Goal: Book appointment/travel/reservation

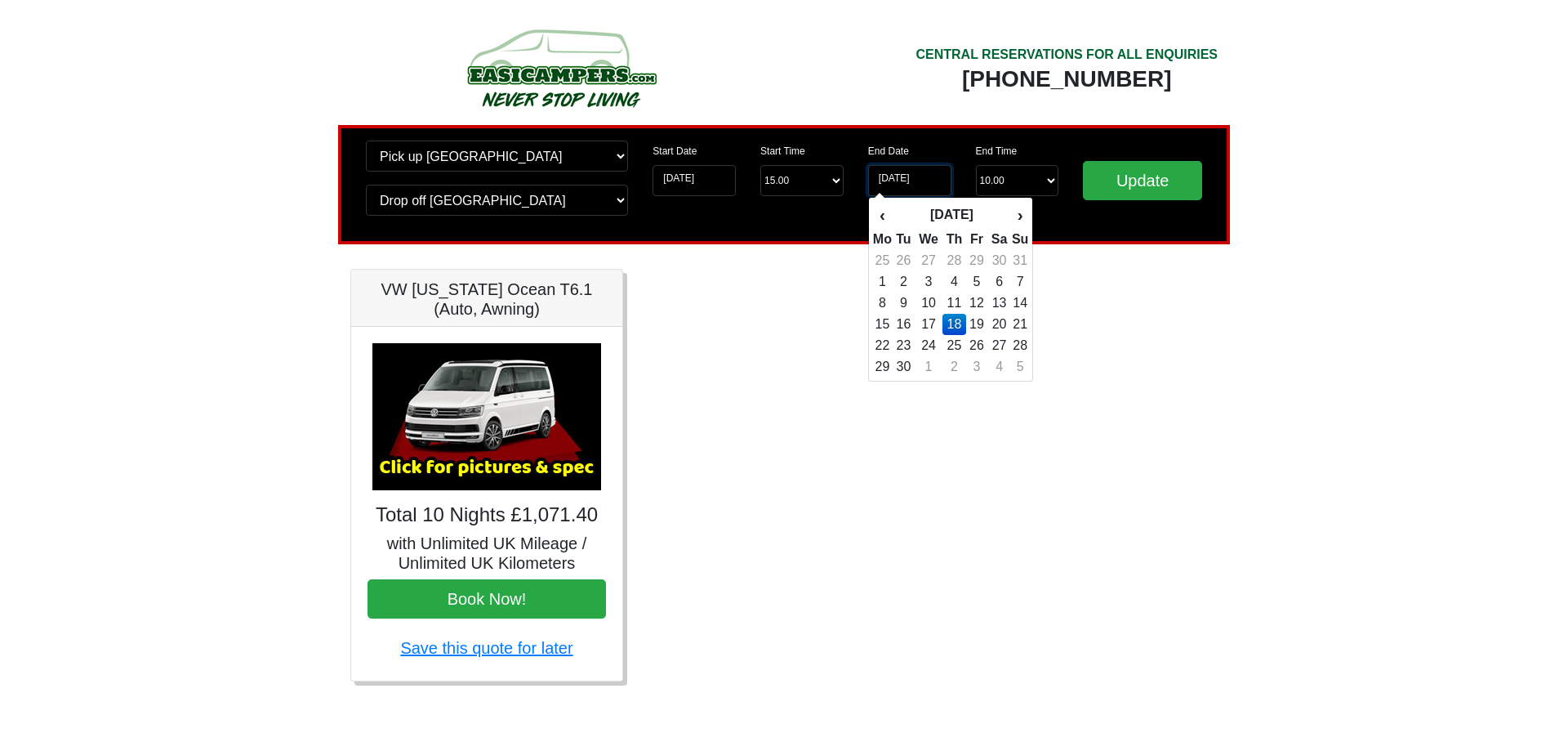
click at [898, 177] on input "[DATE]" at bounding box center [909, 181] width 83 height 31
click at [884, 324] on td "15" at bounding box center [882, 325] width 21 height 21
type input "15-09-2025"
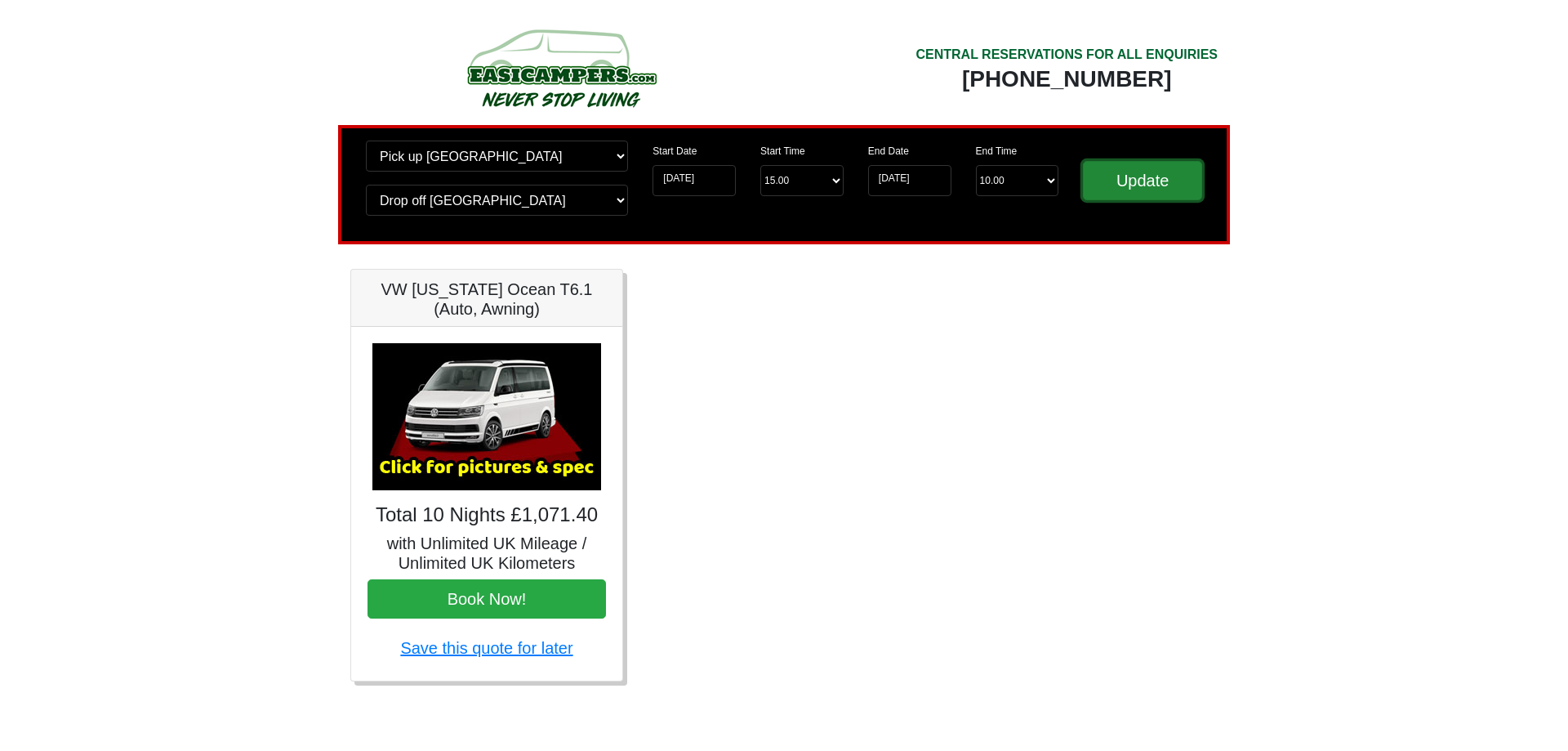
click at [1135, 185] on input "Update" at bounding box center [1142, 181] width 119 height 39
click at [1124, 192] on input "Update" at bounding box center [1142, 181] width 119 height 39
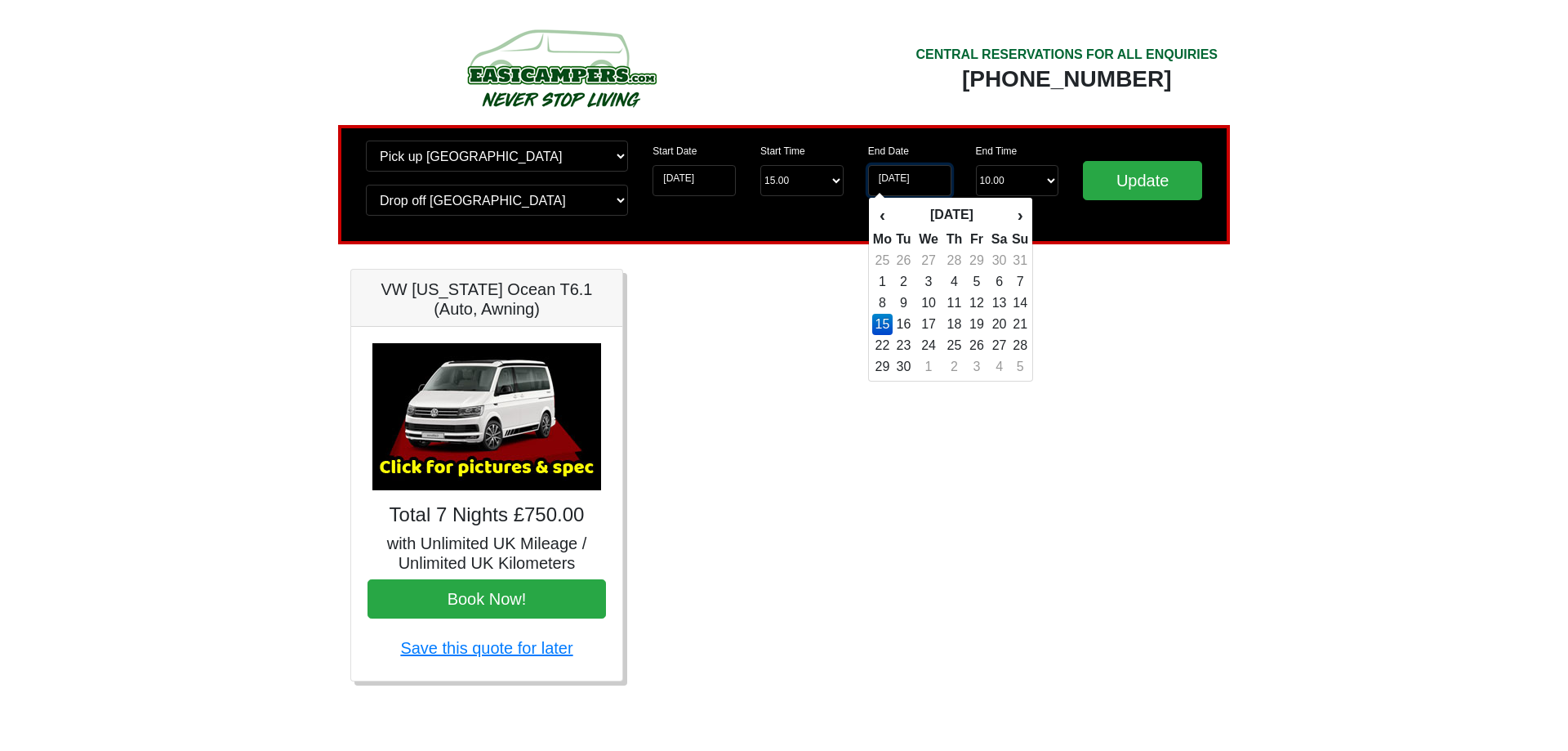
click at [912, 187] on input "15-09-2025" at bounding box center [909, 181] width 83 height 31
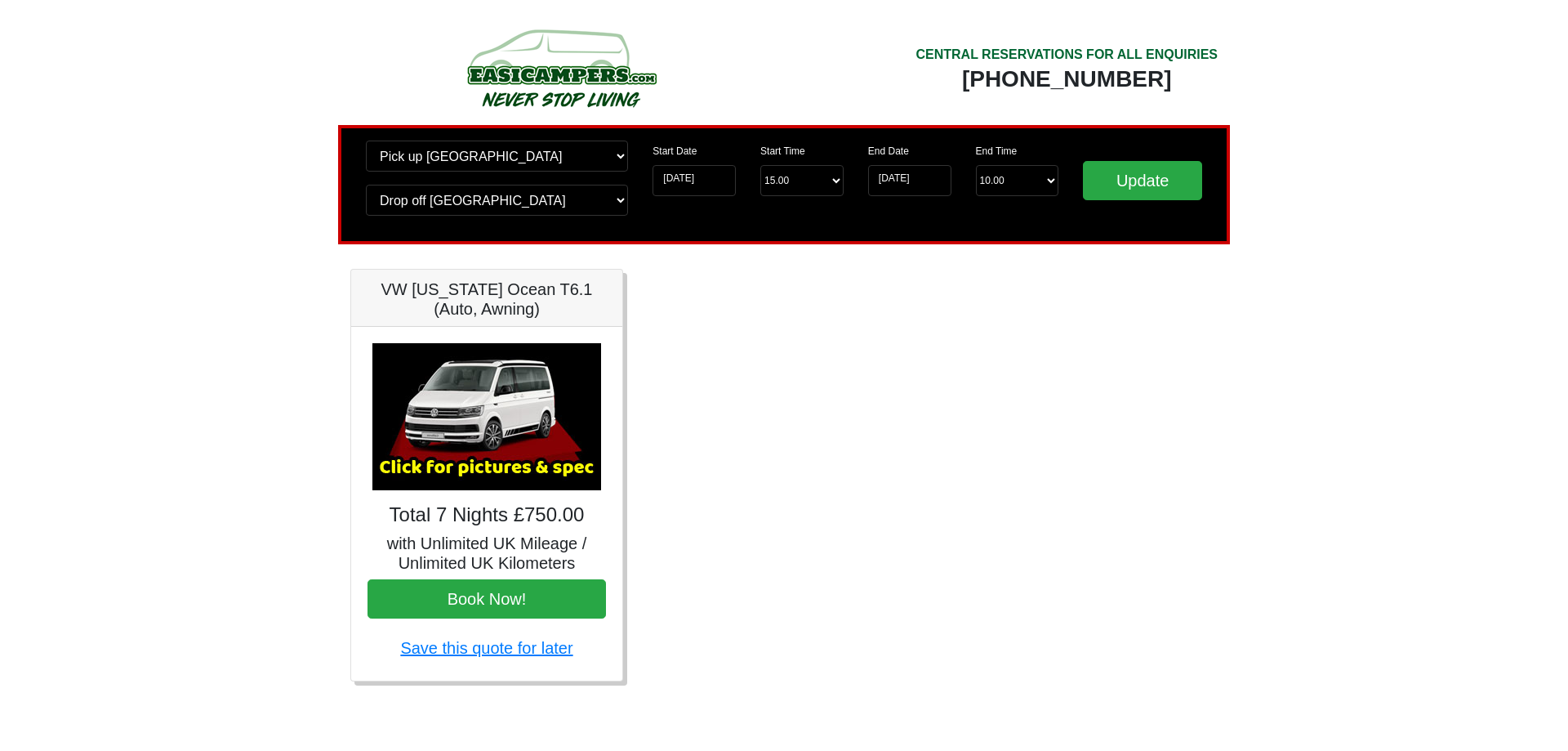
click at [766, 306] on div "Fiat 500 3DR Manual Total 7 Nights £185.00 with Unlimited UK Mileage / Unlimite…" at bounding box center [784, 487] width 892 height 437
click at [891, 184] on input "15-09-2025" at bounding box center [909, 181] width 83 height 31
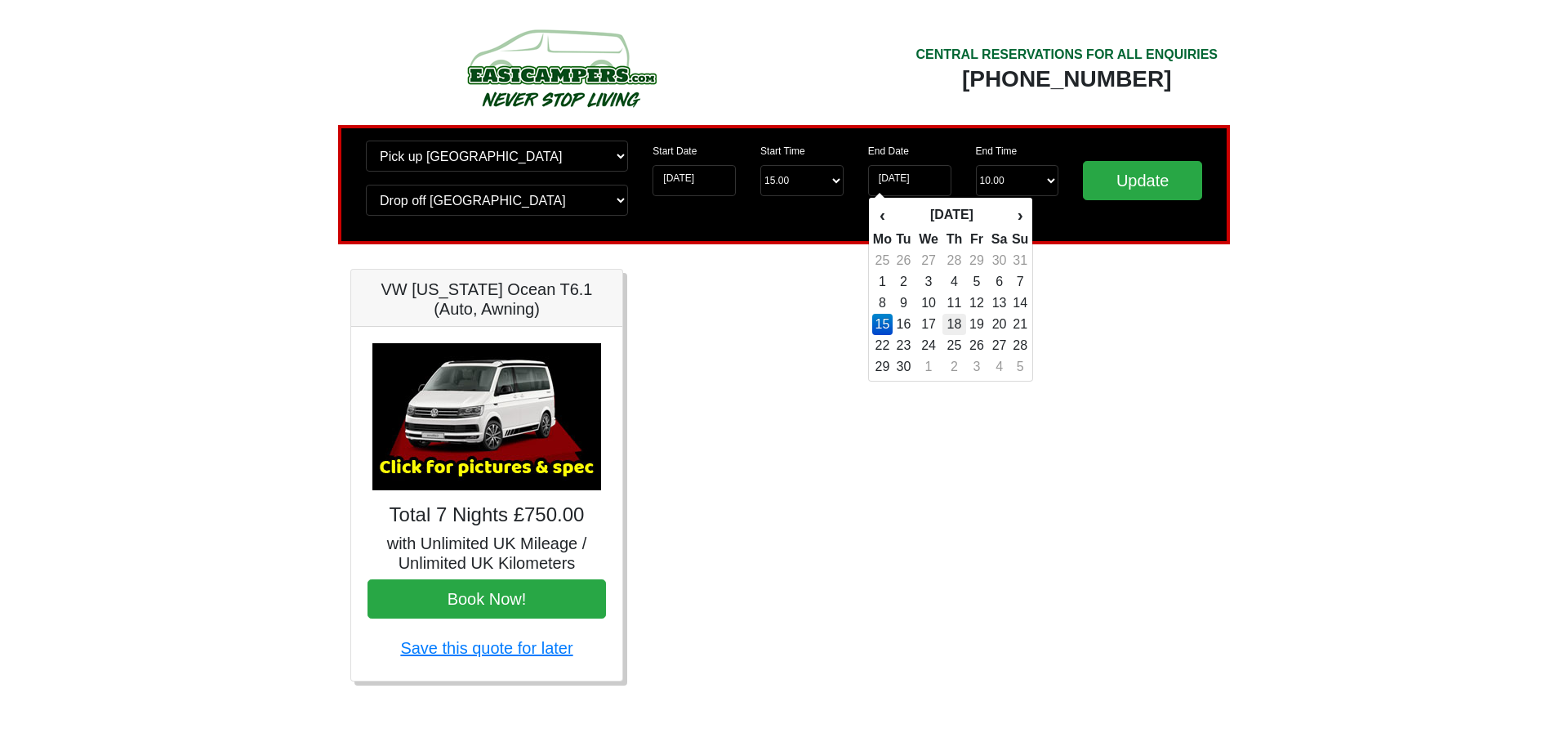
click at [961, 322] on td "18" at bounding box center [954, 325] width 24 height 21
type input "[DATE]"
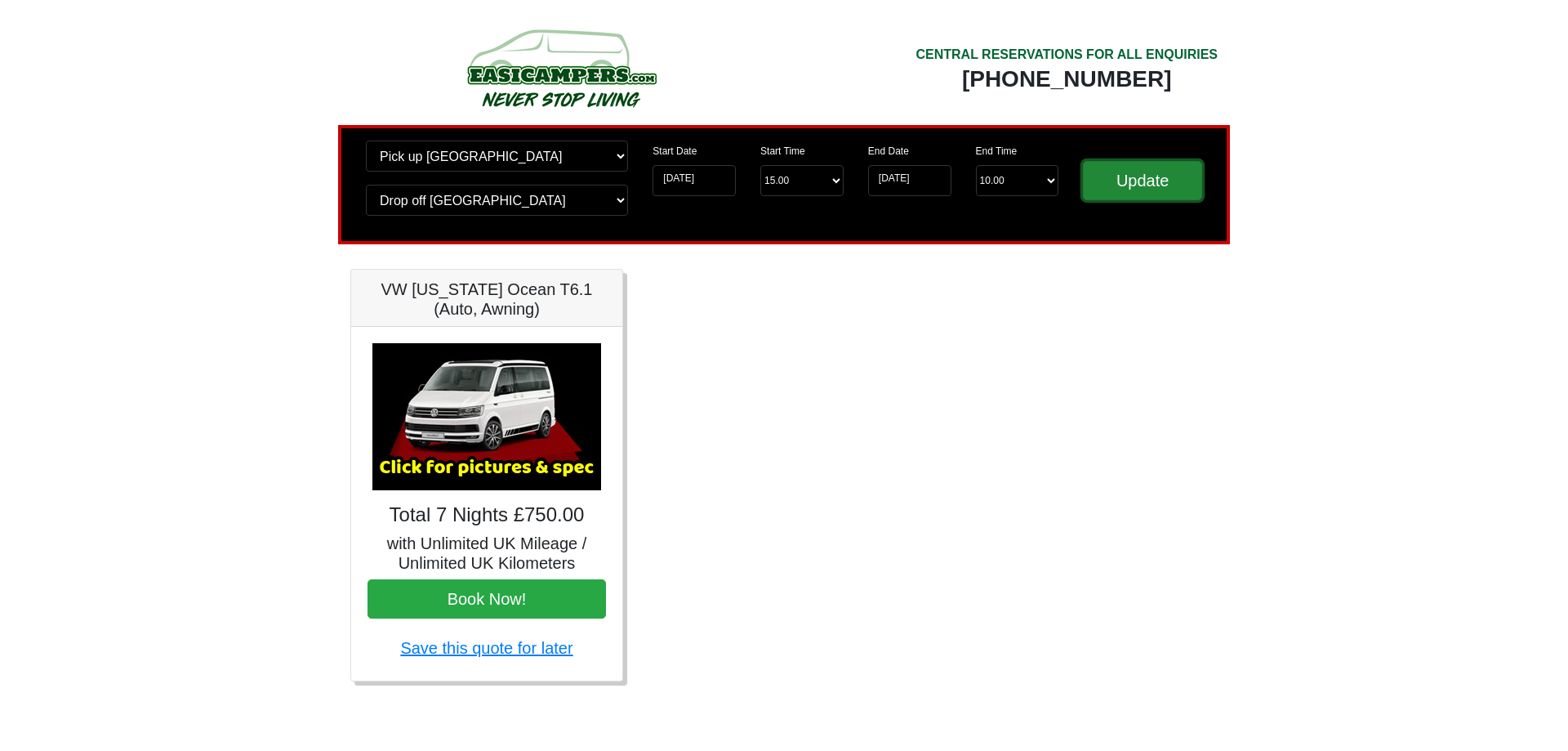
click at [1131, 187] on input "Update" at bounding box center [1142, 181] width 119 height 39
drag, startPoint x: 0, startPoint y: 0, endPoint x: 1132, endPoint y: 187, distance: 1147.3
click at [1132, 187] on input "Update" at bounding box center [1142, 181] width 119 height 39
click at [541, 162] on select "Change pick up location? Pick up Edinburgh Birmingham Airport Blackburn Lancash…" at bounding box center [496, 156] width 262 height 31
select select "PRE1"
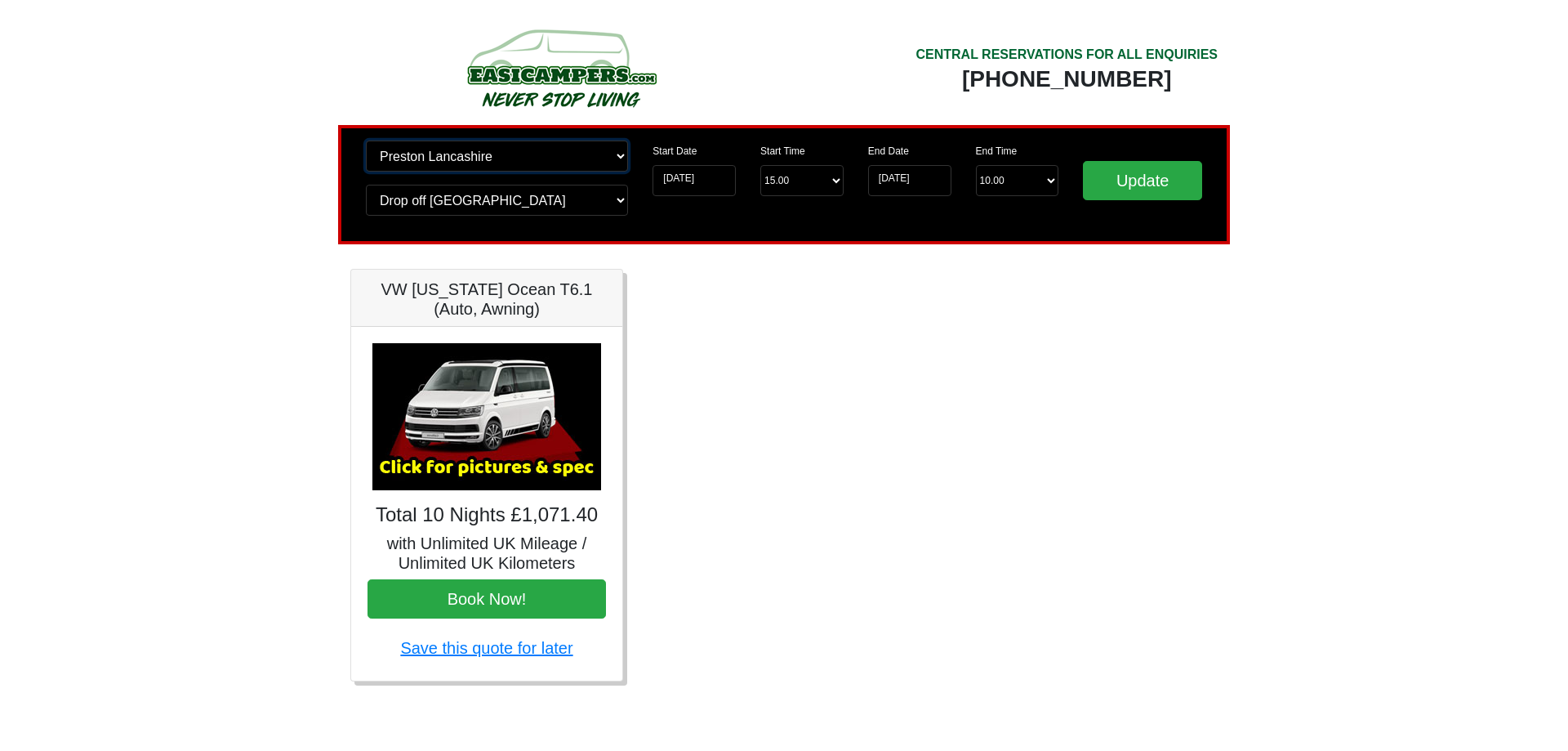
click at [366, 141] on select "Change pick up location? Pick up Edinburgh Birmingham Airport Blackburn Lancash…" at bounding box center [496, 156] width 262 height 31
click at [466, 198] on select "Change drop off location? Drop off Edinburgh Birmingham Airport Blackburn Lanca…" at bounding box center [496, 200] width 262 height 31
select select "PRE1"
click at [366, 185] on select "Change drop off location? Drop off Edinburgh Birmingham Airport Blackburn Lanca…" at bounding box center [496, 200] width 262 height 31
click at [1120, 186] on input "Update" at bounding box center [1142, 181] width 119 height 39
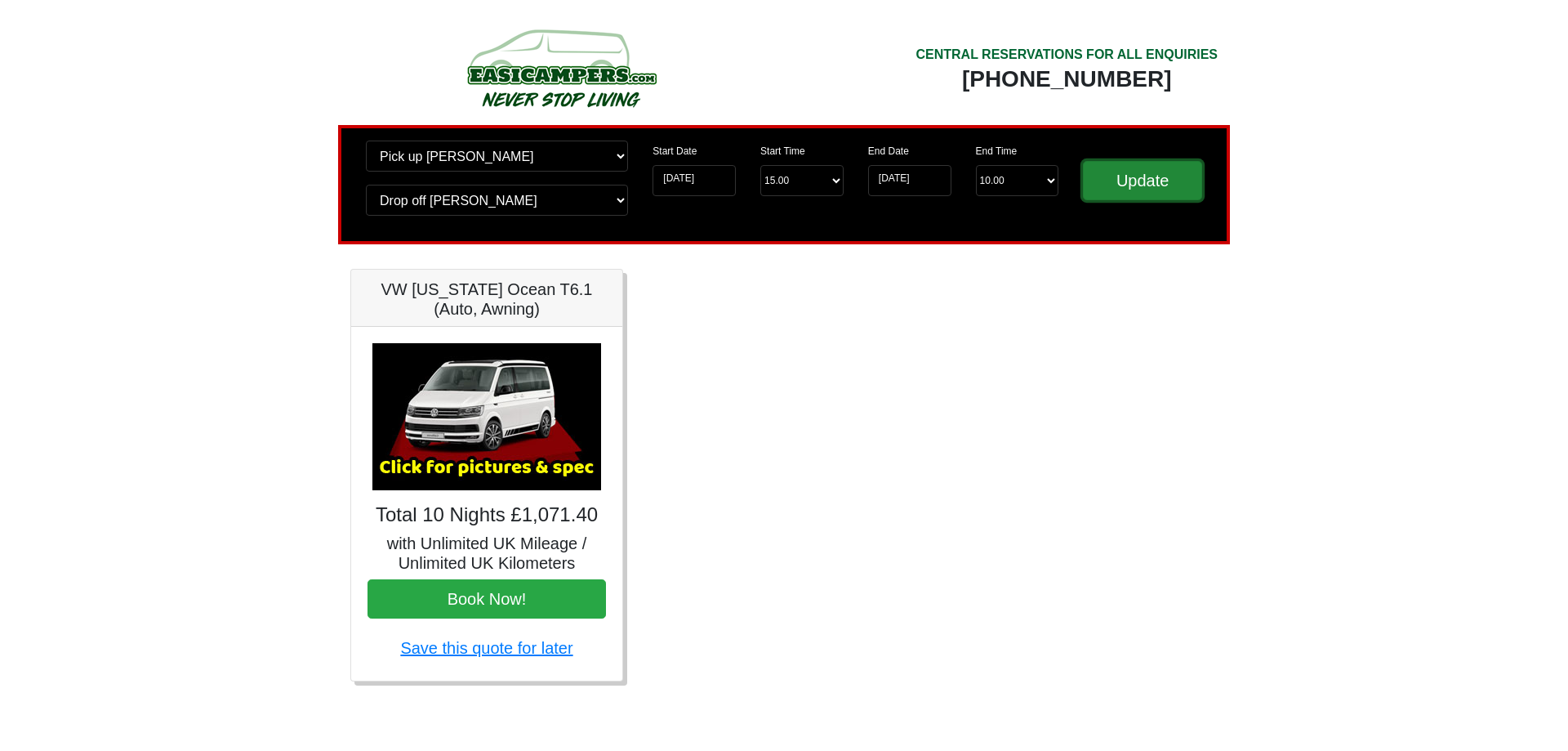
click at [1147, 185] on input "Update" at bounding box center [1142, 181] width 119 height 39
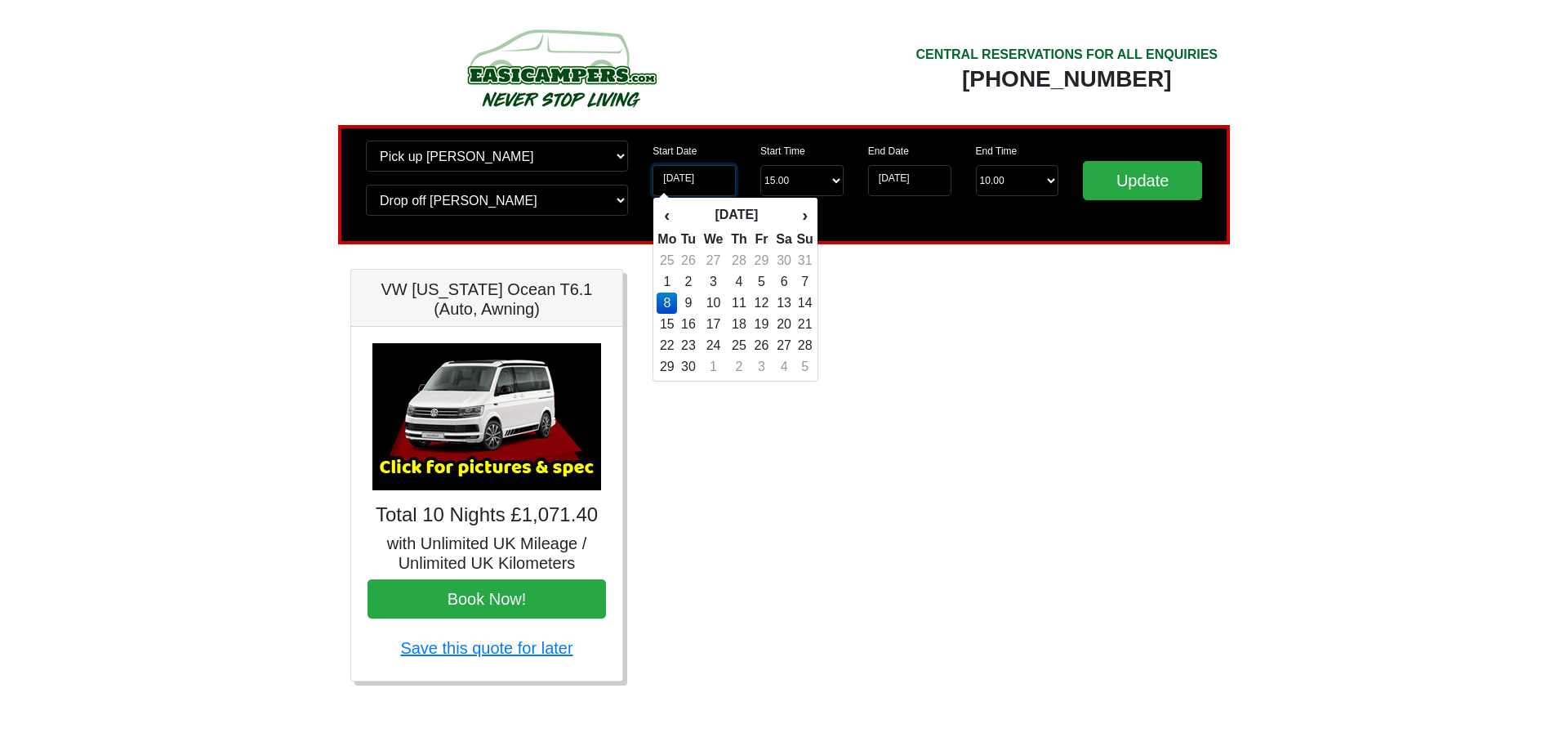
click at [705, 182] on input "[DATE]" at bounding box center [693, 181] width 83 height 31
drag, startPoint x: 990, startPoint y: 345, endPoint x: 1052, endPoint y: 214, distance: 144.9
click at [994, 337] on div "Fiat 500 3DR Manual Total 10 Nights £264.30 with Unlimited UK Mileage / Unlimit…" at bounding box center [784, 487] width 892 height 437
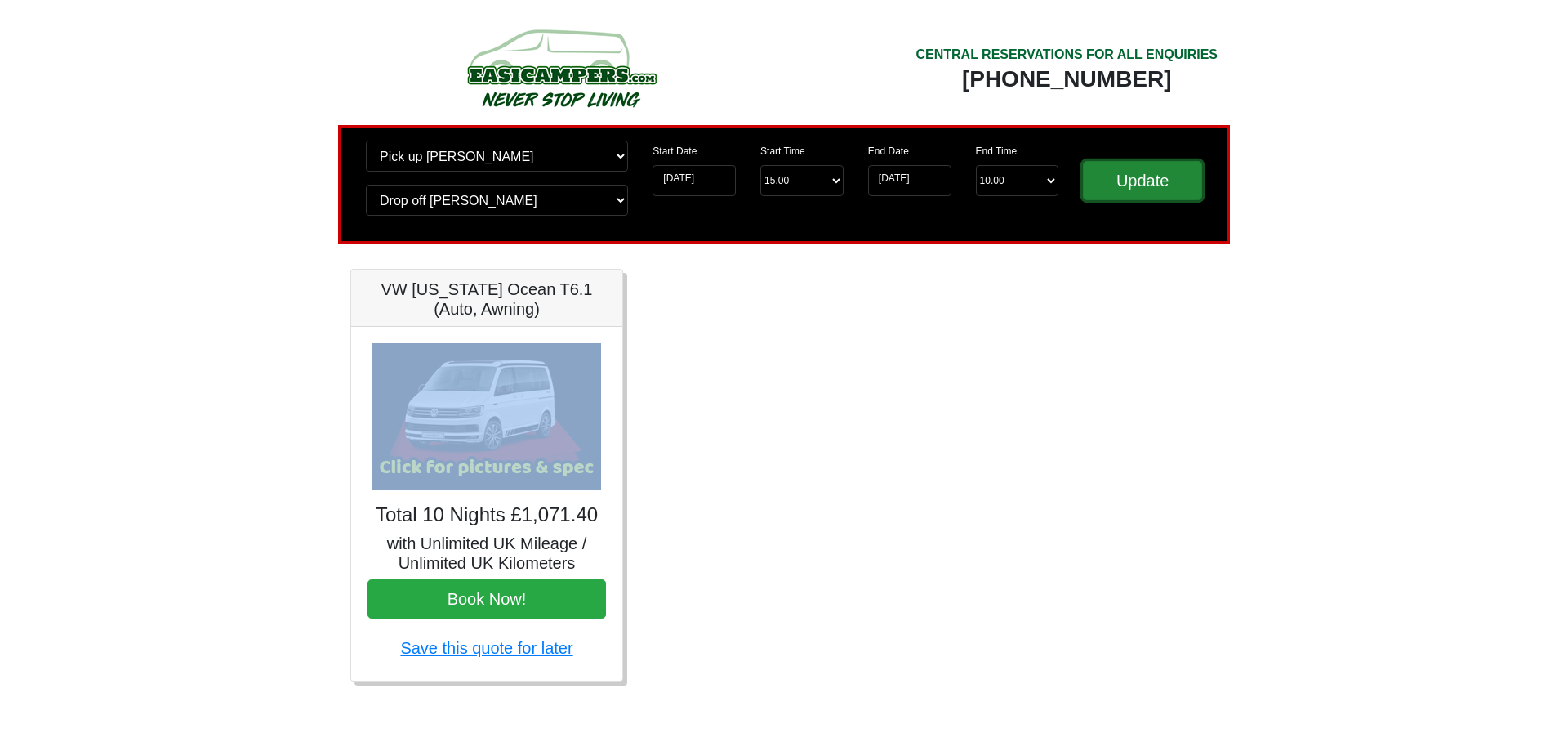
click at [1165, 187] on input "Update" at bounding box center [1142, 181] width 119 height 39
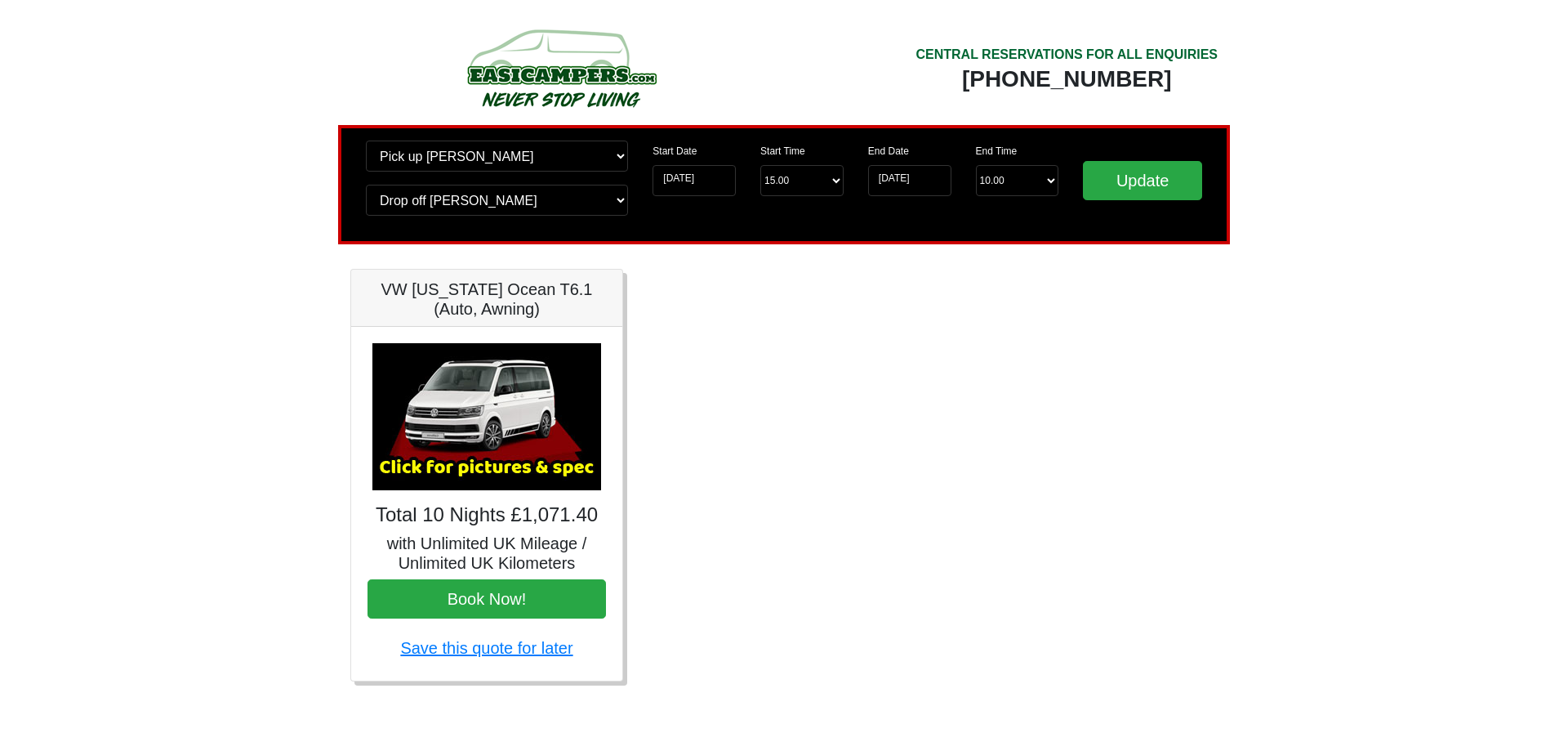
click at [1149, 181] on input "Update" at bounding box center [1142, 181] width 119 height 39
drag, startPoint x: 0, startPoint y: 0, endPoint x: 1147, endPoint y: 181, distance: 1161.2
click at [1148, 181] on input "Update" at bounding box center [1142, 181] width 119 height 39
click at [1147, 181] on input "Update" at bounding box center [1142, 181] width 119 height 39
click at [1111, 192] on input "Update" at bounding box center [1142, 181] width 119 height 39
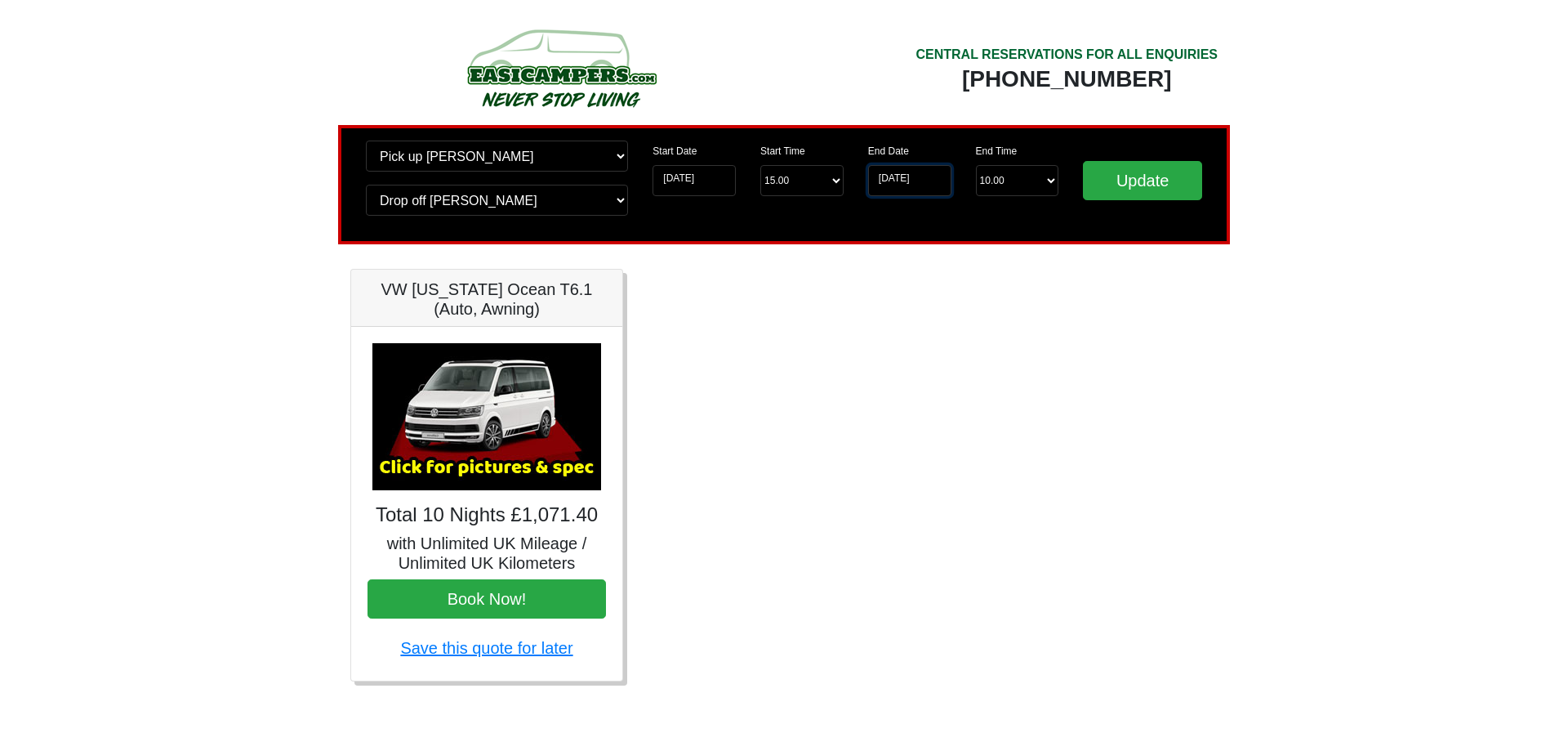
click at [899, 167] on input "[DATE]" at bounding box center [909, 181] width 83 height 31
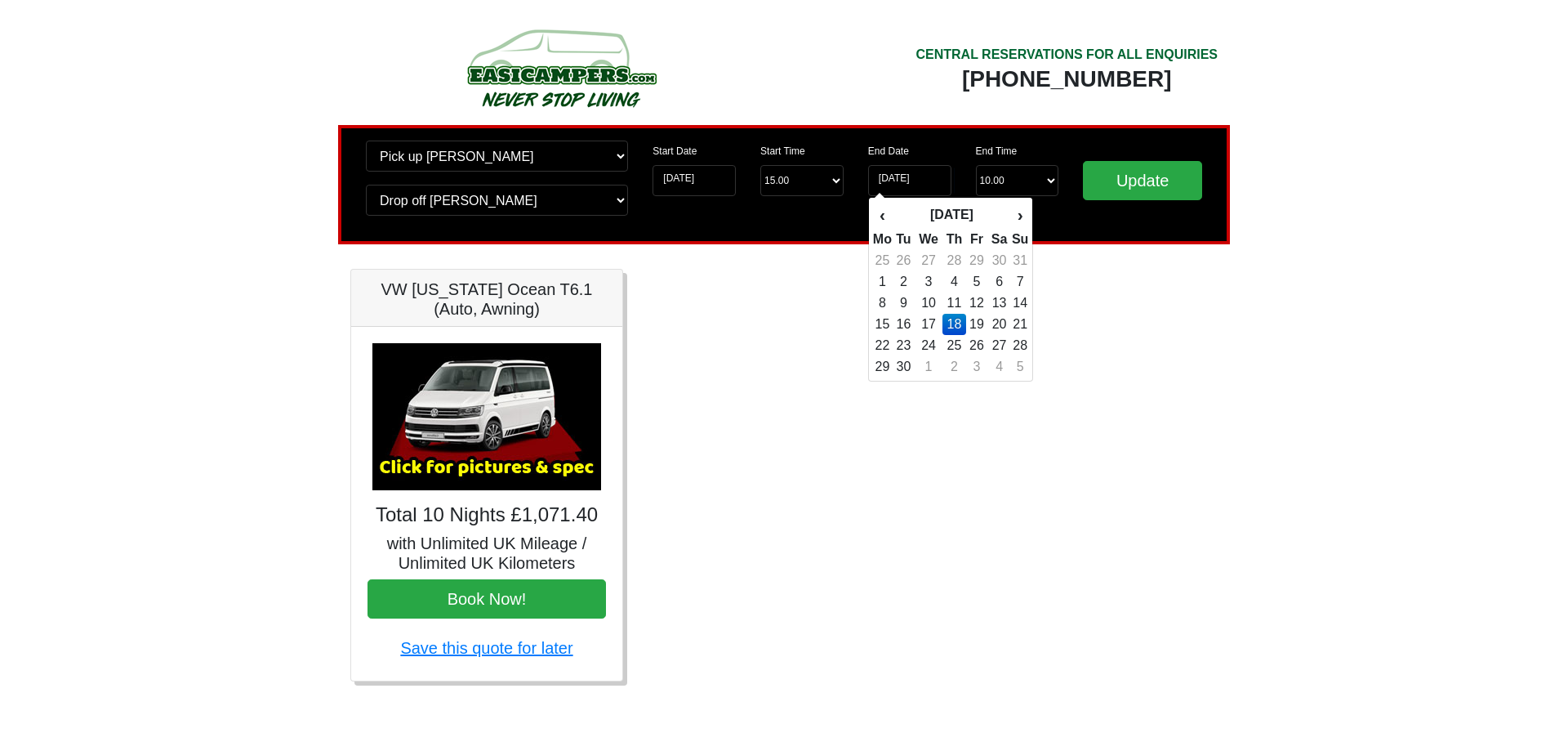
click at [931, 325] on td "17" at bounding box center [928, 325] width 28 height 21
type input "[DATE]"
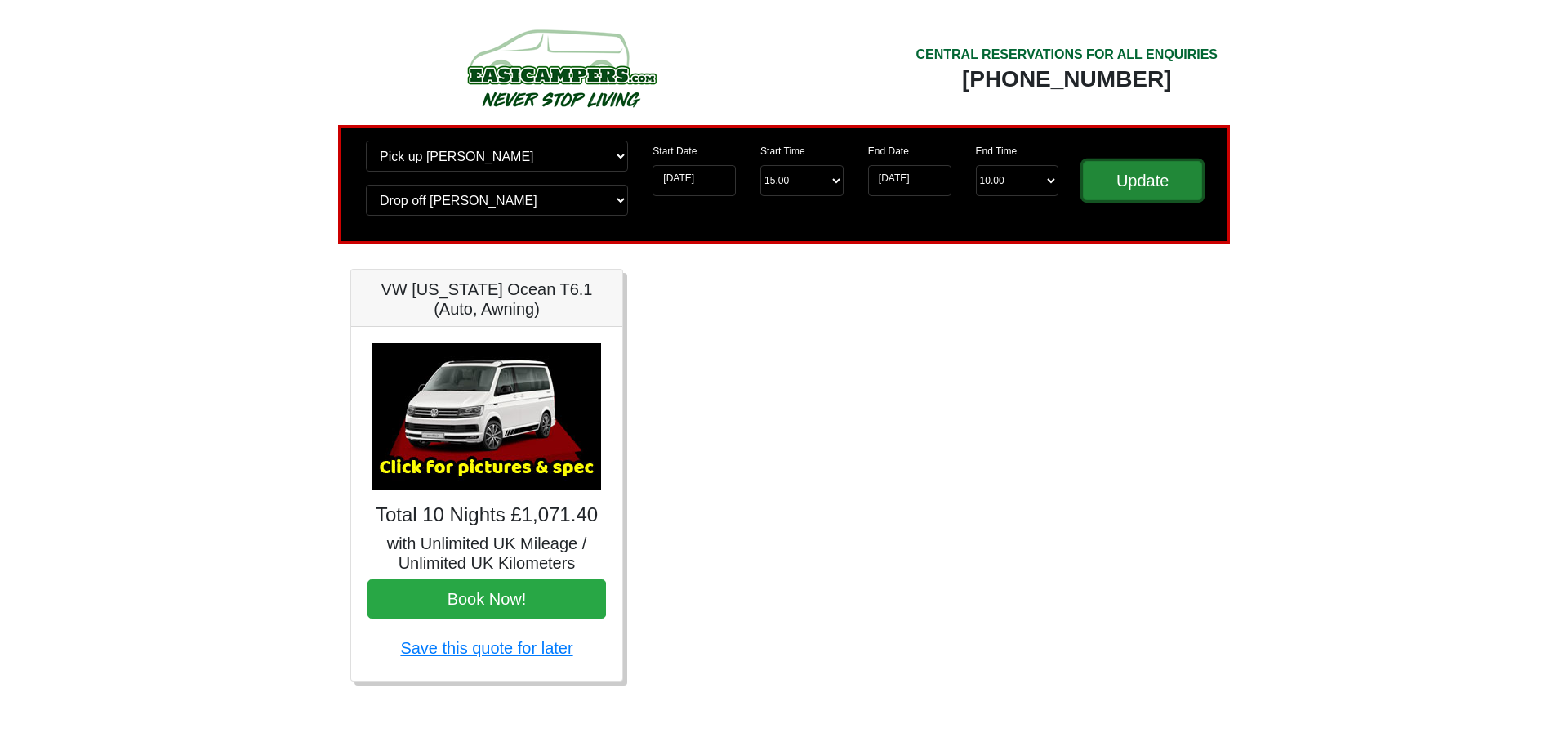
click at [1121, 177] on input "Update" at bounding box center [1142, 181] width 119 height 39
click at [1001, 188] on select "End Time 10.00 -------- 08.00 am 09.00 am 10.00 am 11.00 am ([DATE] Only)" at bounding box center [1017, 181] width 83 height 31
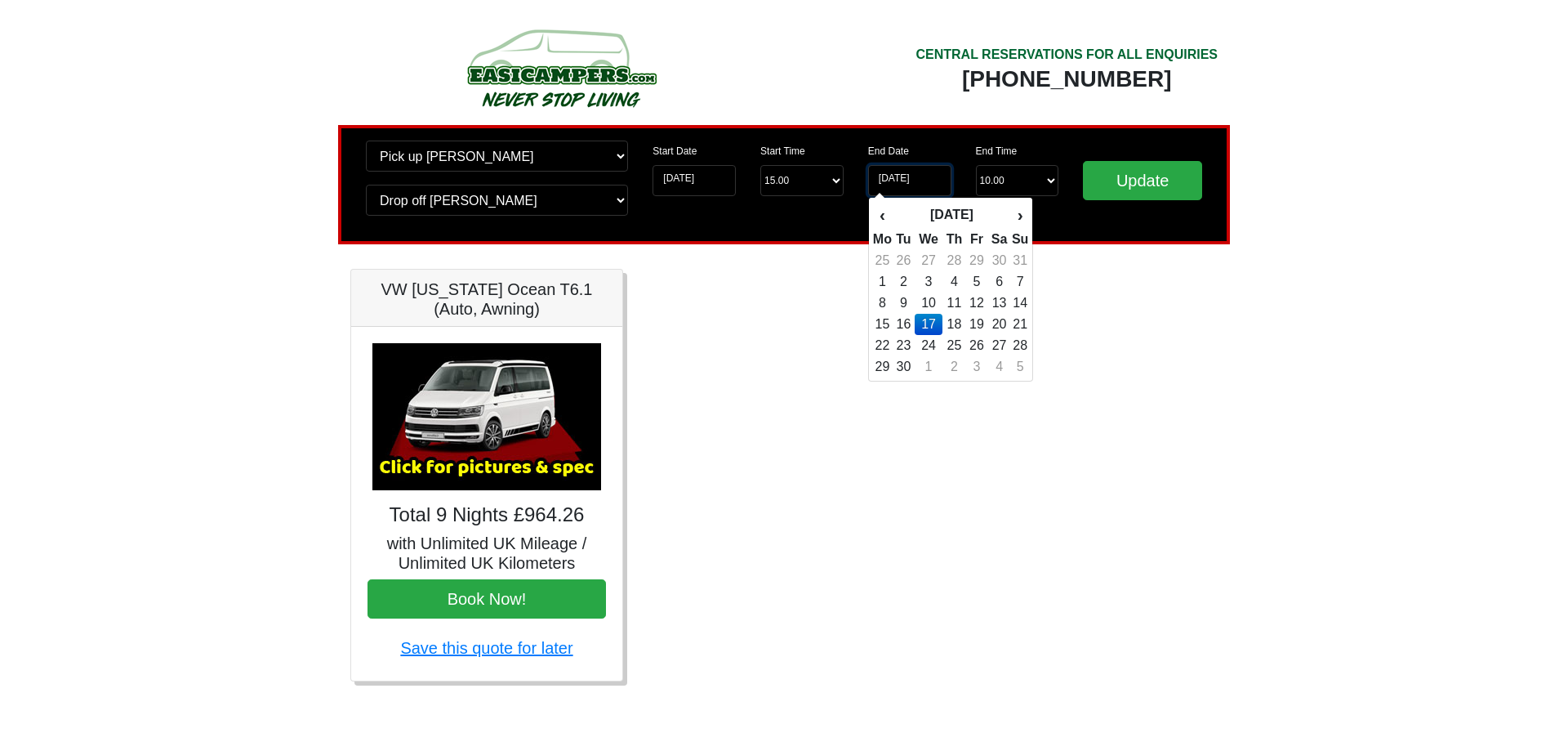
click at [927, 182] on input "17-09-2025" at bounding box center [909, 181] width 83 height 31
click at [959, 320] on td "18" at bounding box center [954, 325] width 24 height 21
type input "[DATE]"
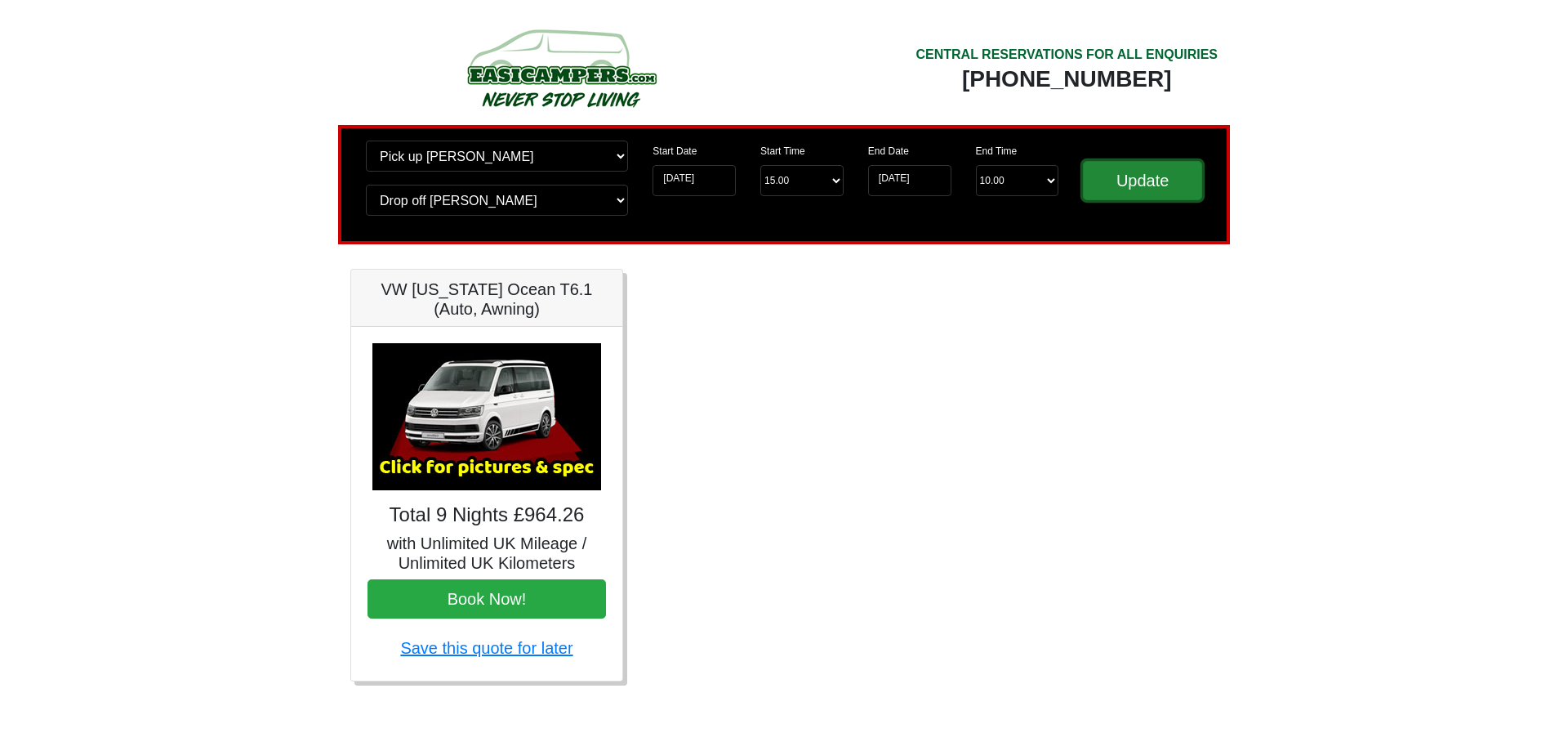
click at [1124, 179] on input "Update" at bounding box center [1142, 181] width 119 height 39
